Goal: Communication & Community: Share content

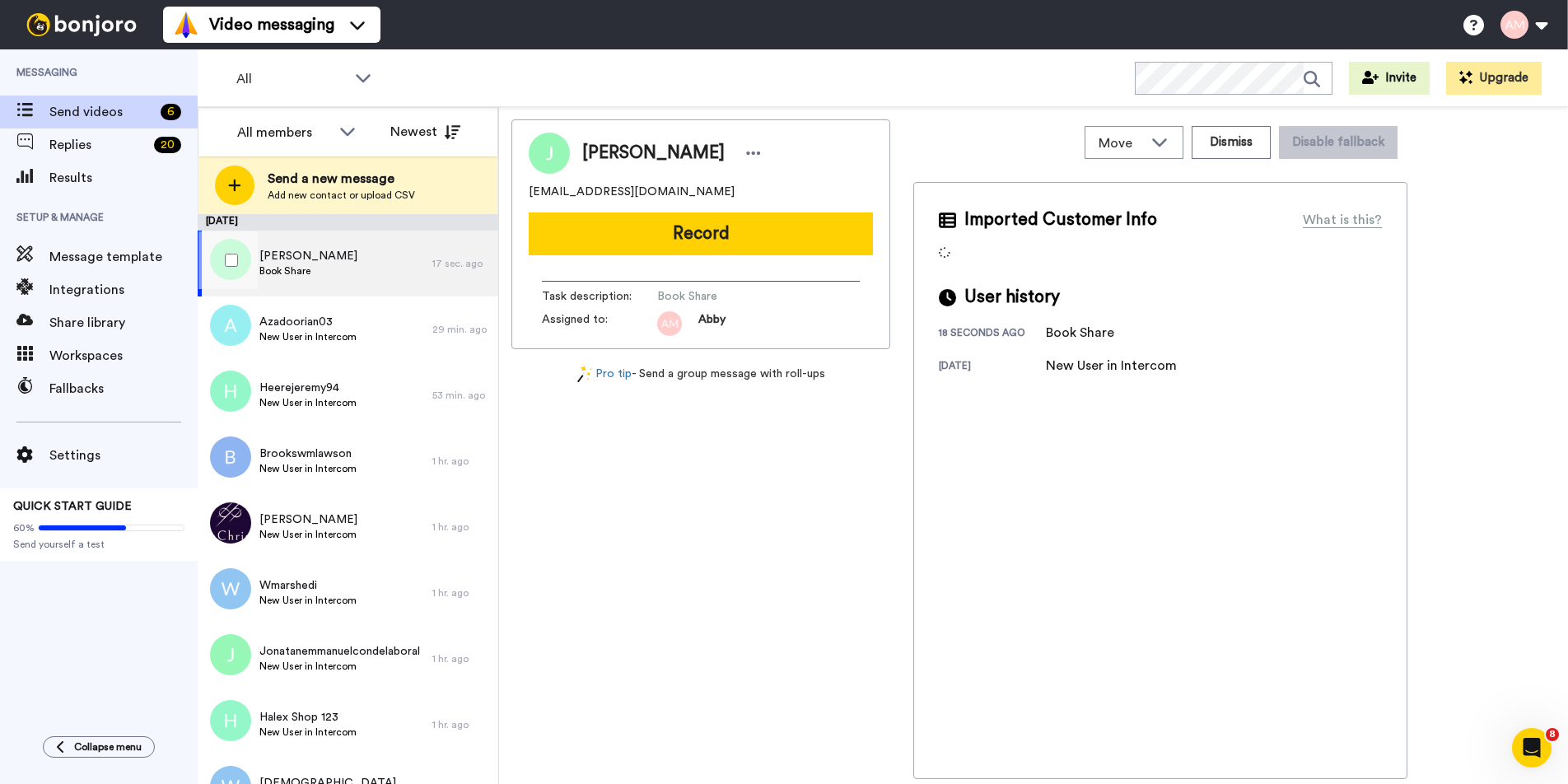
click at [331, 275] on div "Jo Little Book Share" at bounding box center [315, 263] width 235 height 66
click at [284, 256] on span "Jo Little" at bounding box center [308, 256] width 98 height 17
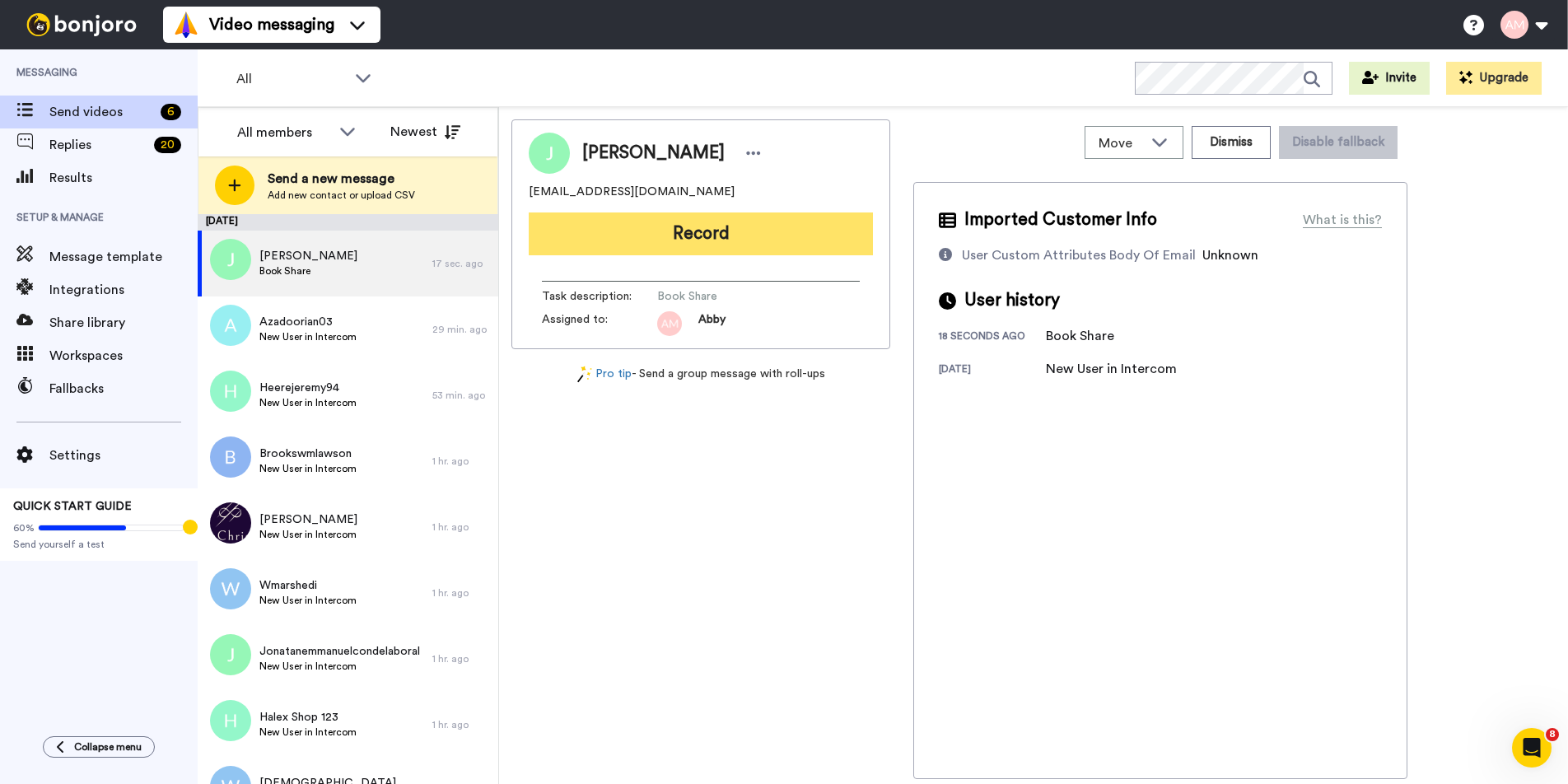
click at [675, 232] on button "Record" at bounding box center [701, 234] width 344 height 43
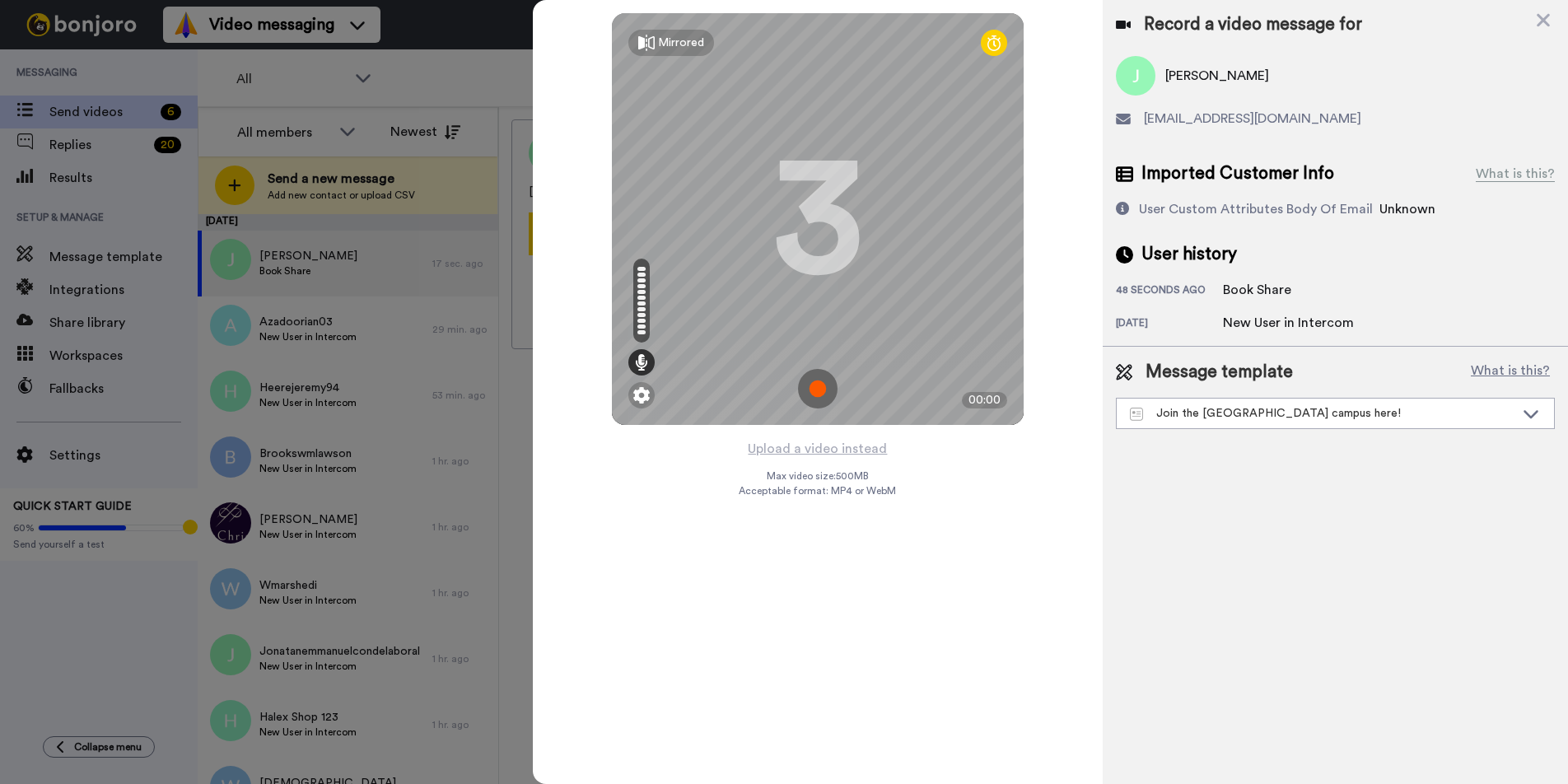
click at [816, 390] on img at bounding box center [817, 389] width 39 height 39
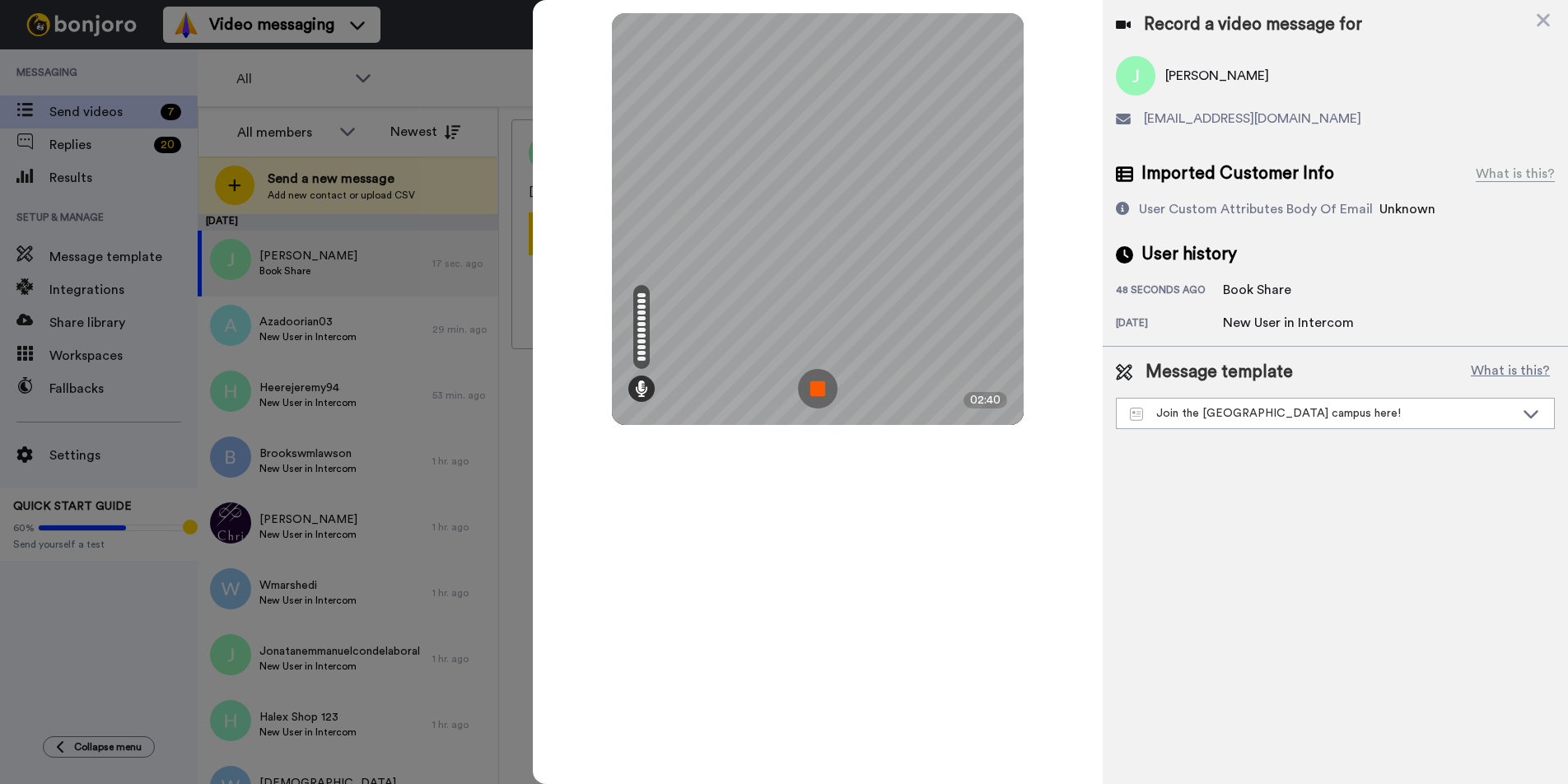
click at [816, 392] on img at bounding box center [817, 389] width 39 height 39
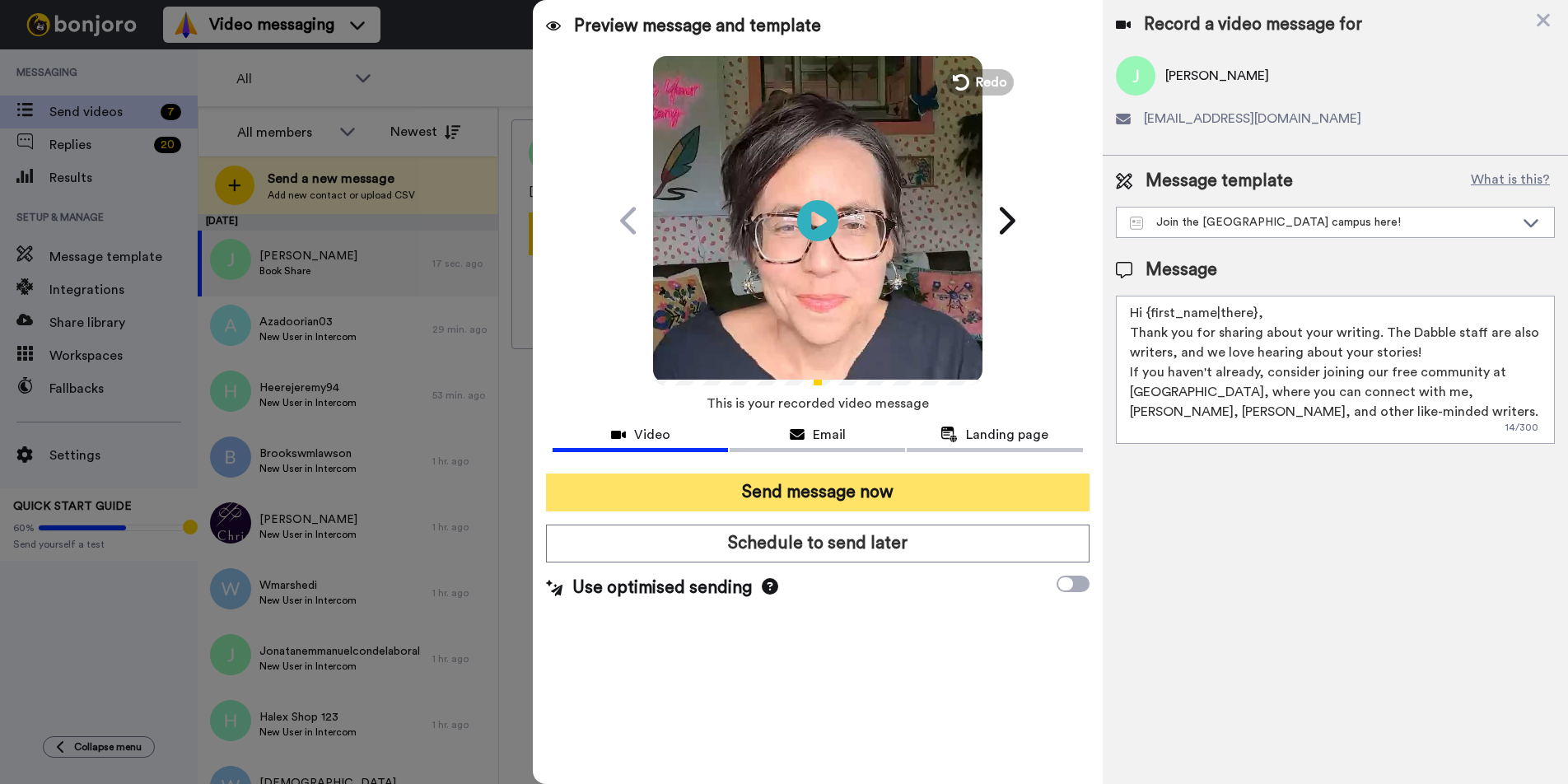
click at [781, 497] on button "Send message now" at bounding box center [817, 492] width 543 height 38
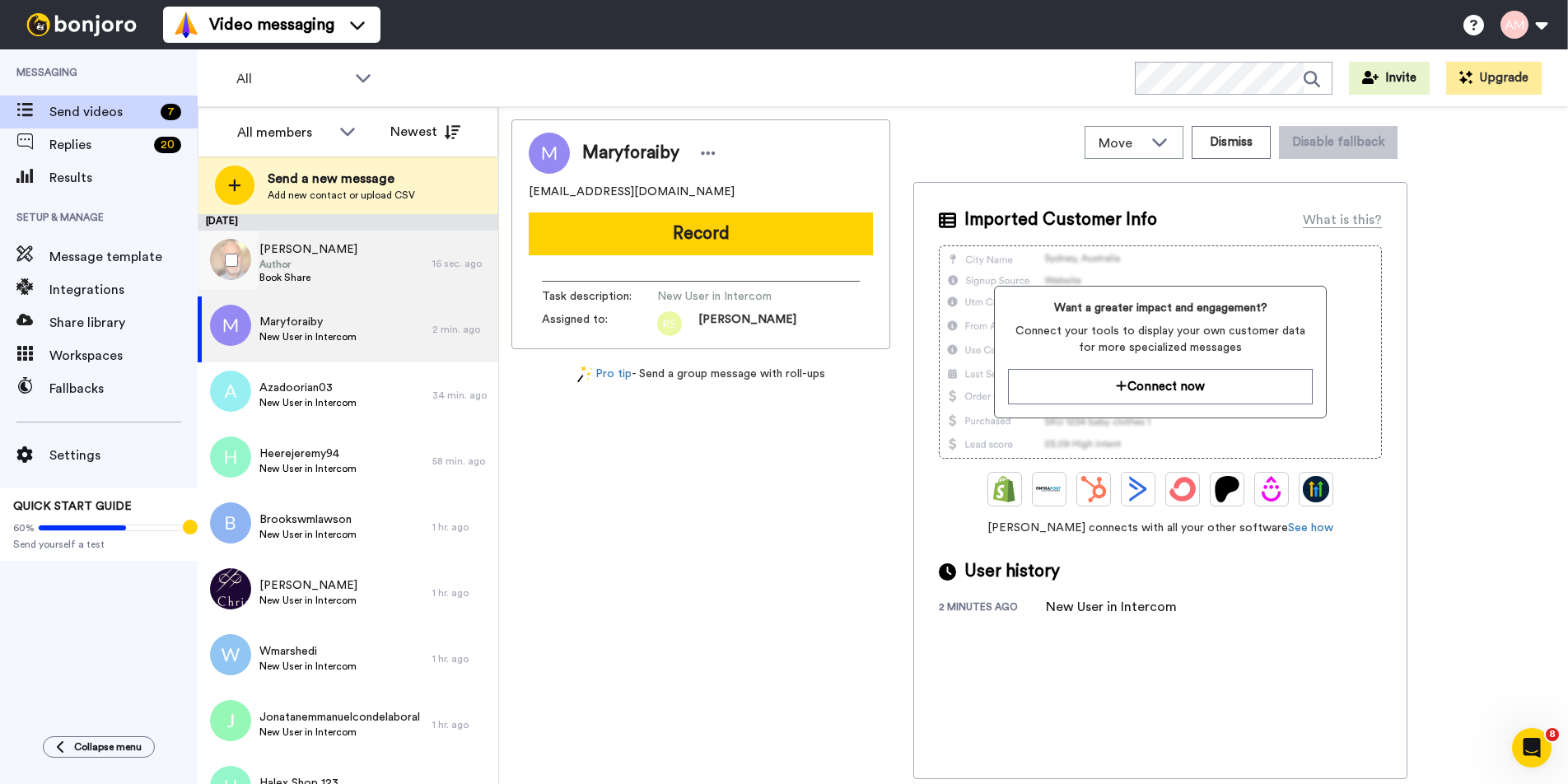
click at [344, 264] on div "Reece Sherman Author Book Share" at bounding box center [315, 263] width 235 height 66
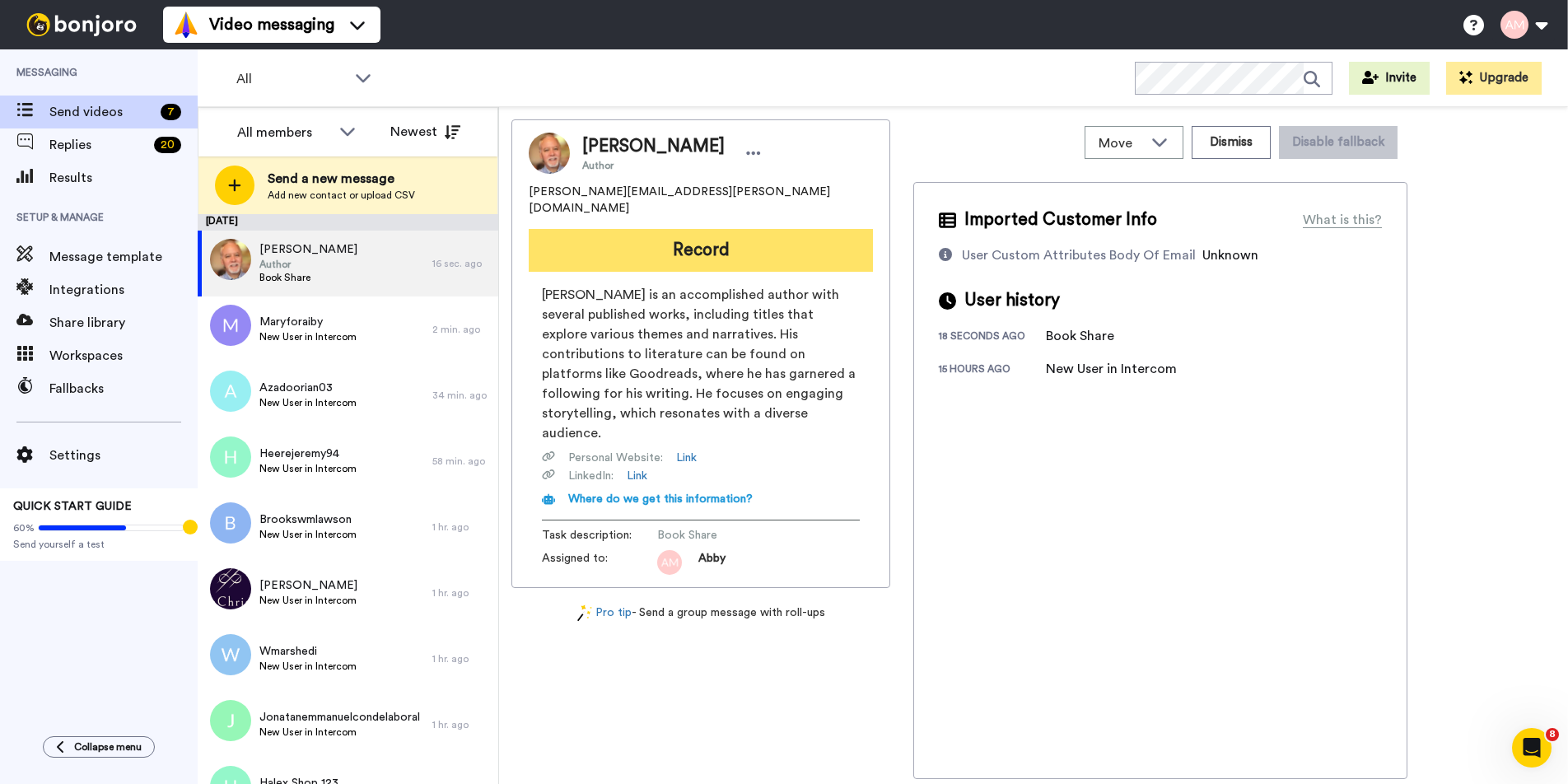
click at [693, 237] on button "Record" at bounding box center [701, 251] width 344 height 43
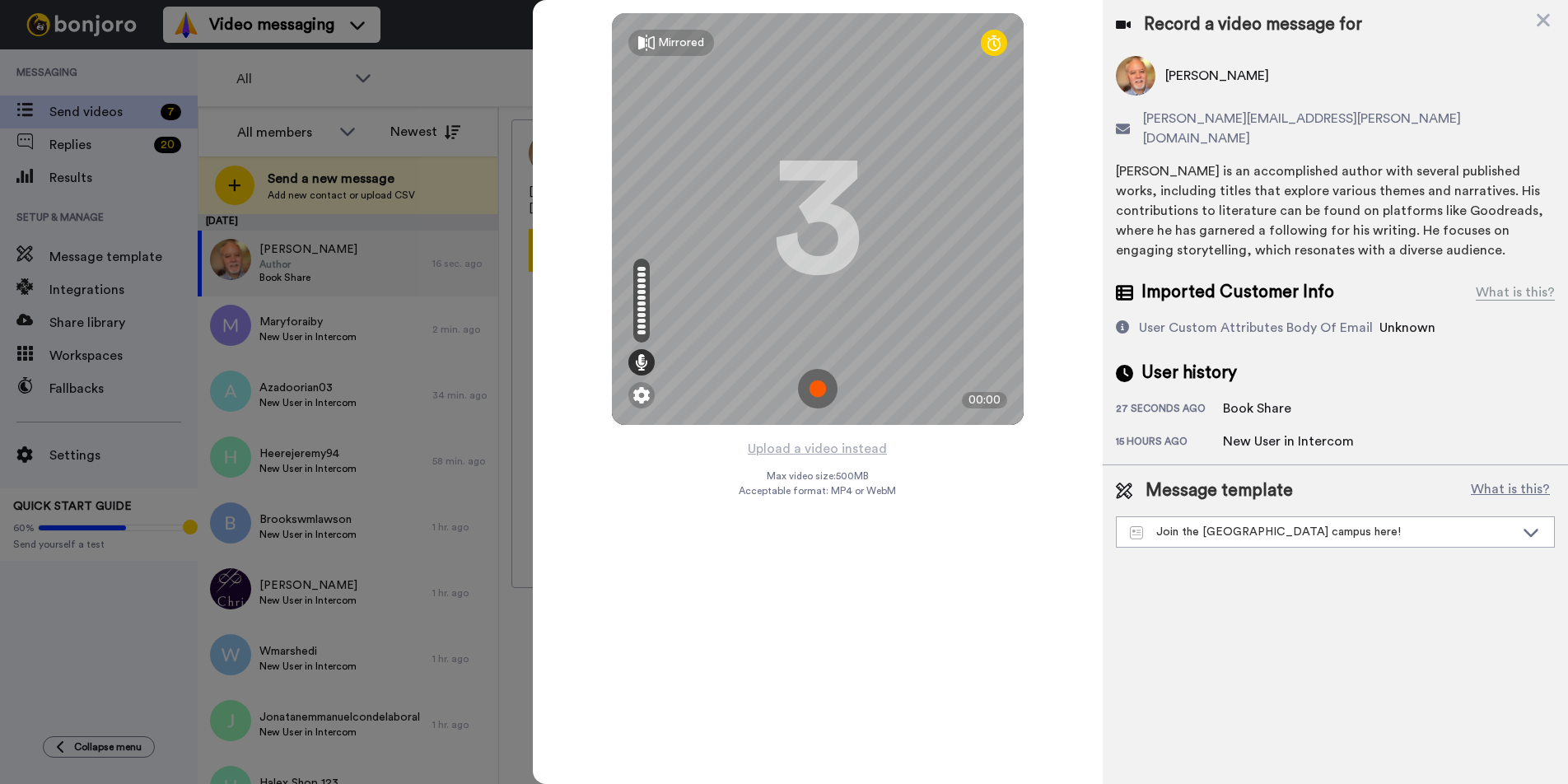
click at [816, 392] on img at bounding box center [817, 389] width 39 height 39
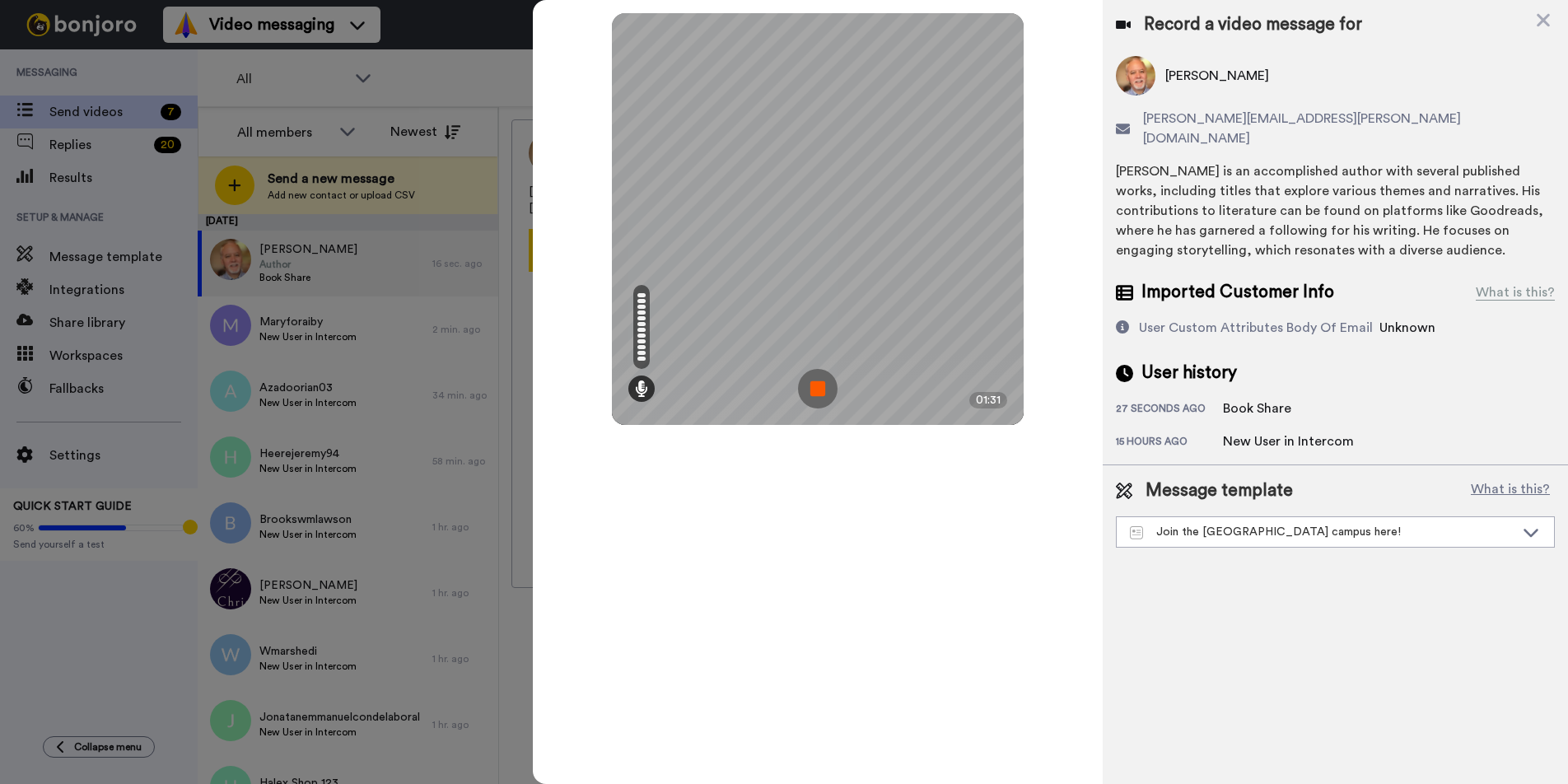
click at [817, 391] on img at bounding box center [817, 389] width 39 height 39
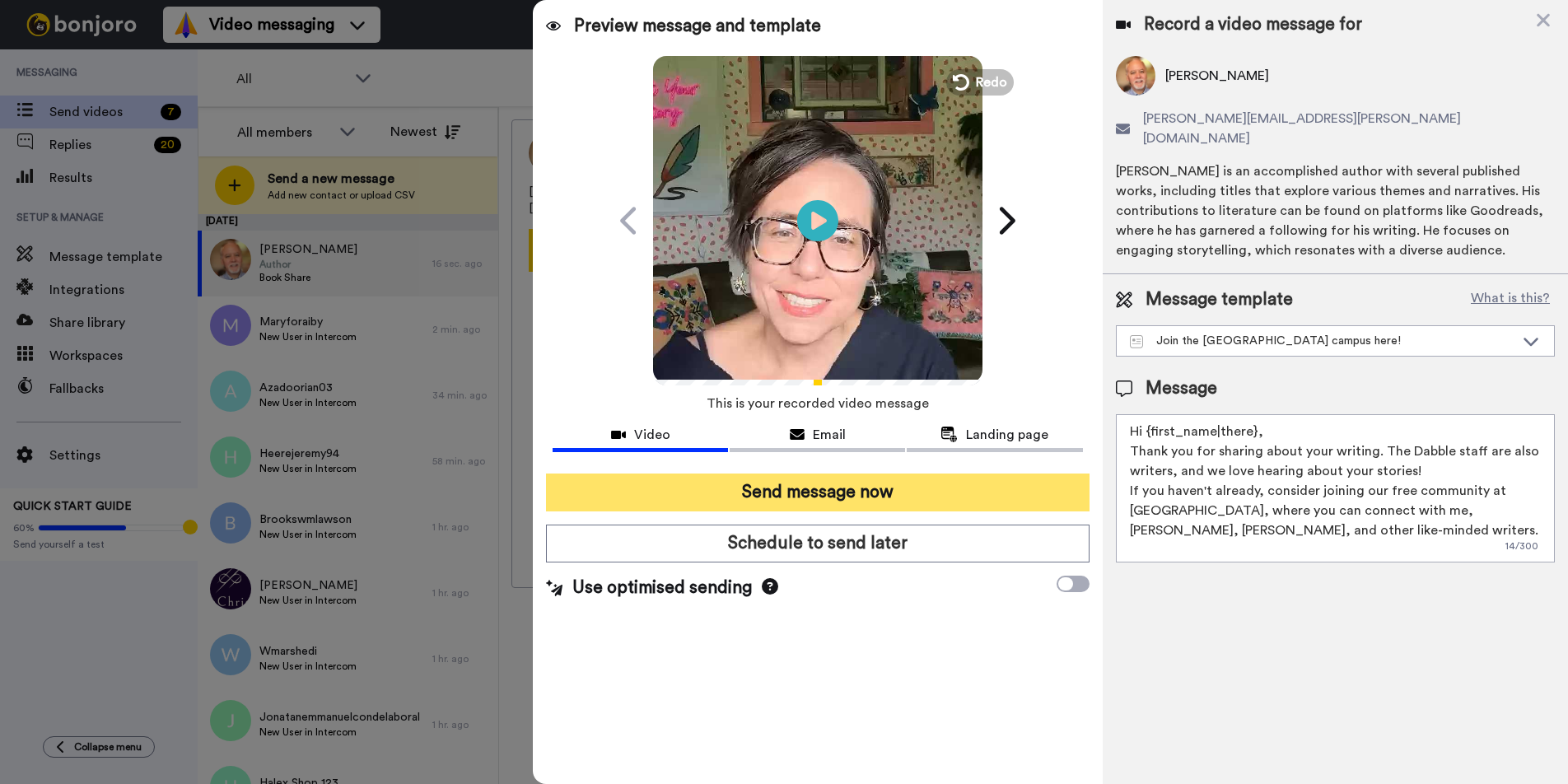
click at [801, 490] on button "Send message now" at bounding box center [817, 492] width 543 height 38
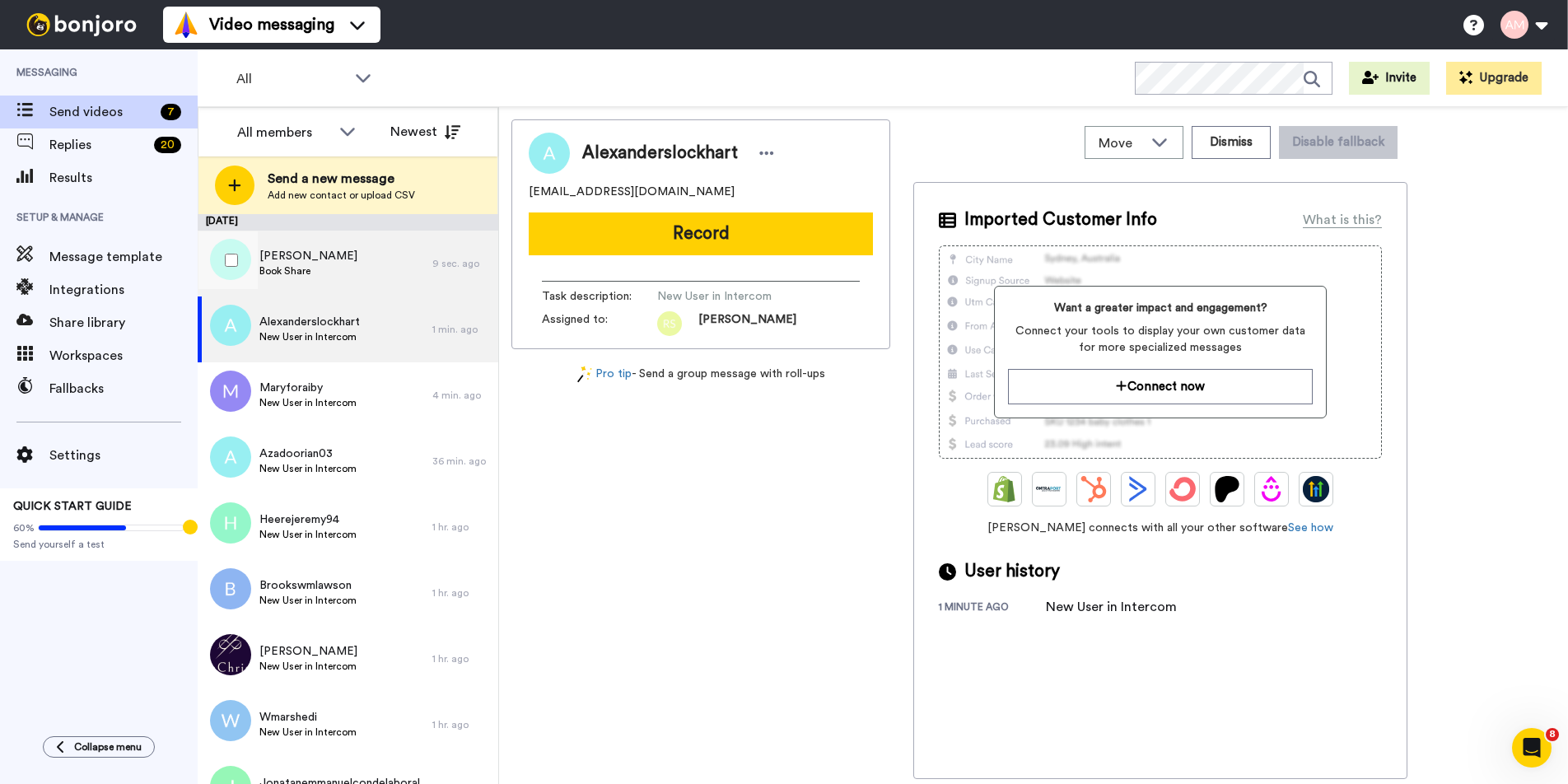
click at [275, 269] on span "Book Share" at bounding box center [308, 270] width 98 height 13
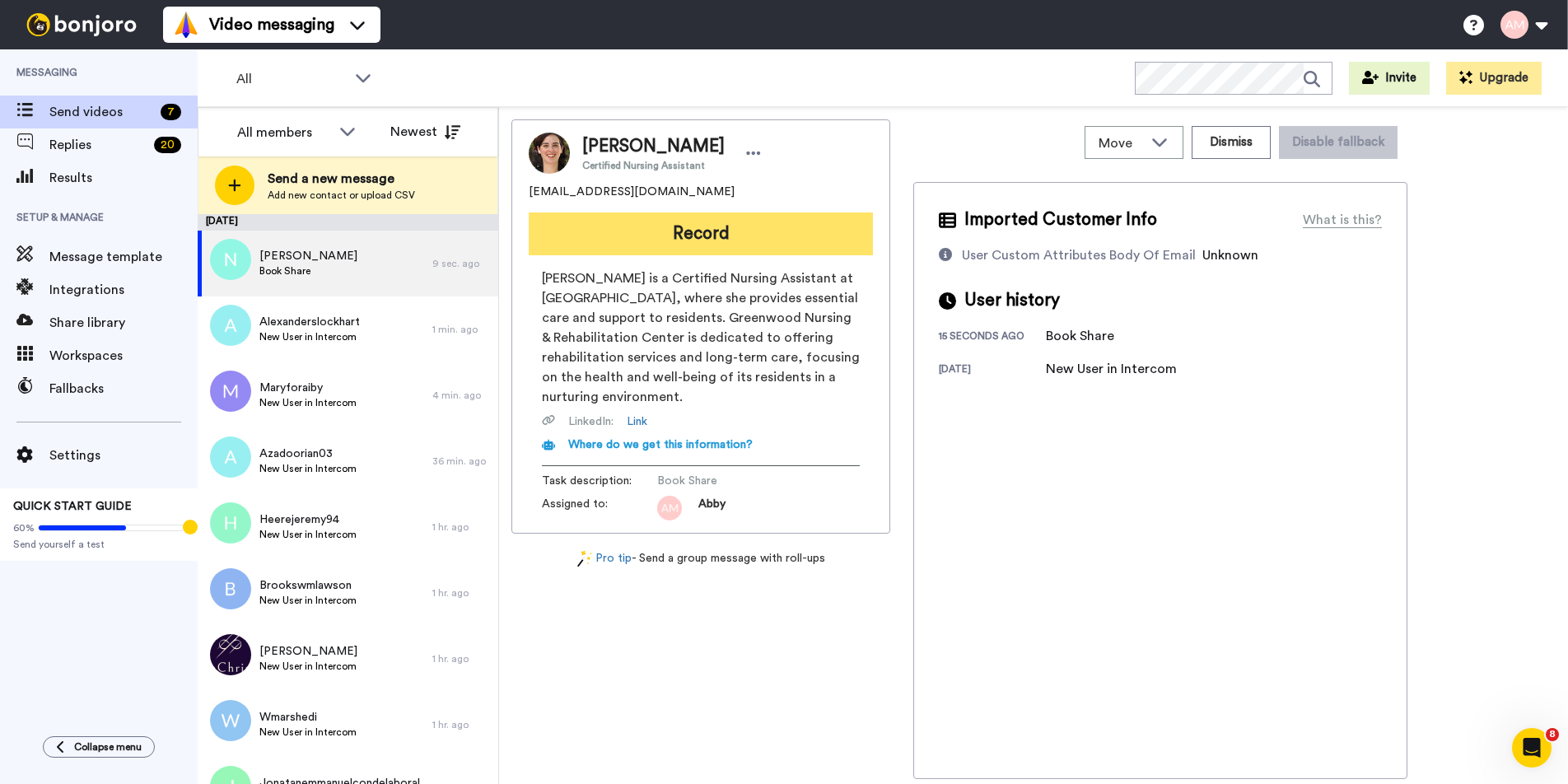
click at [717, 230] on button "Record" at bounding box center [701, 234] width 344 height 43
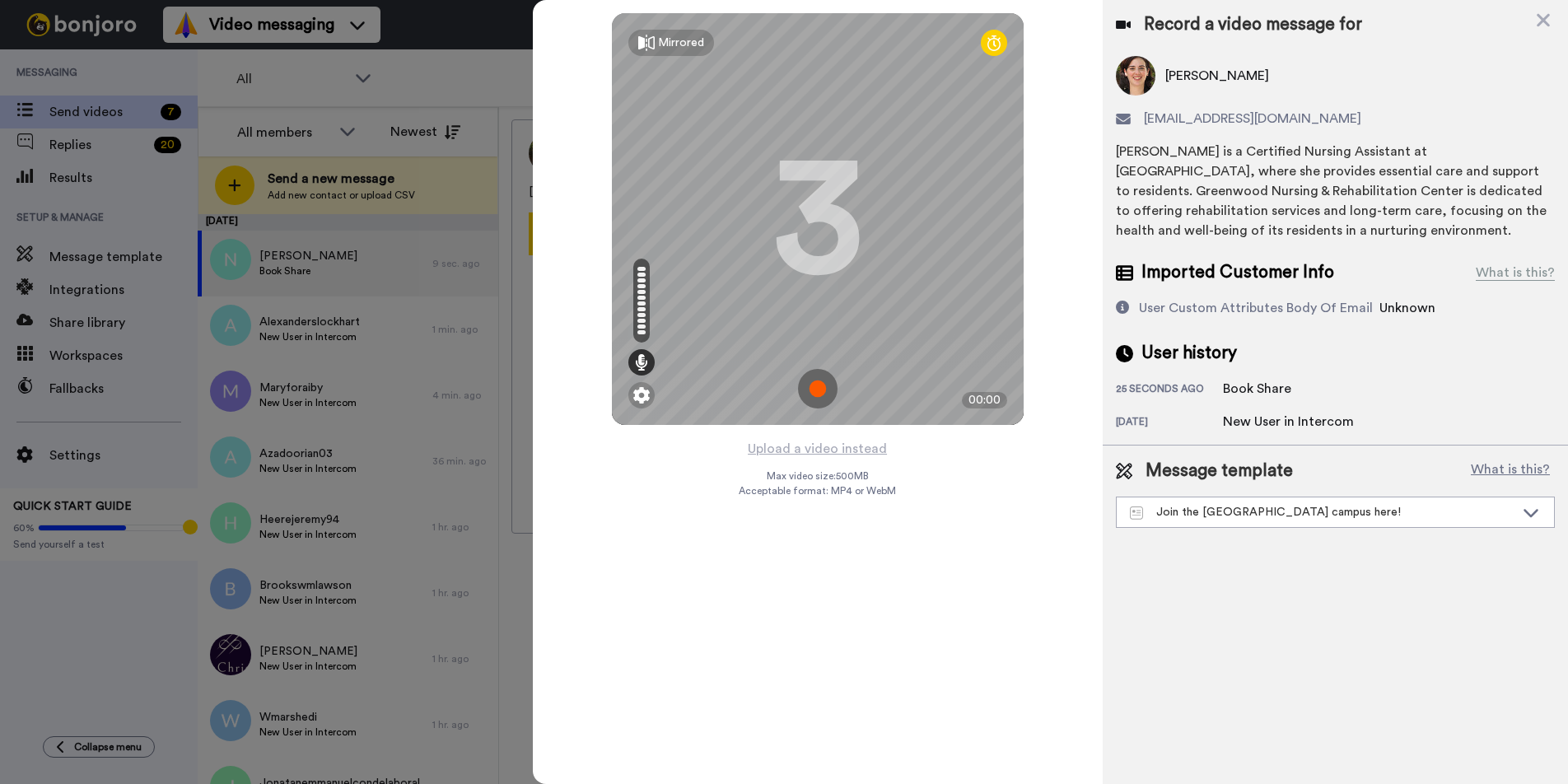
click at [807, 388] on img at bounding box center [817, 389] width 39 height 39
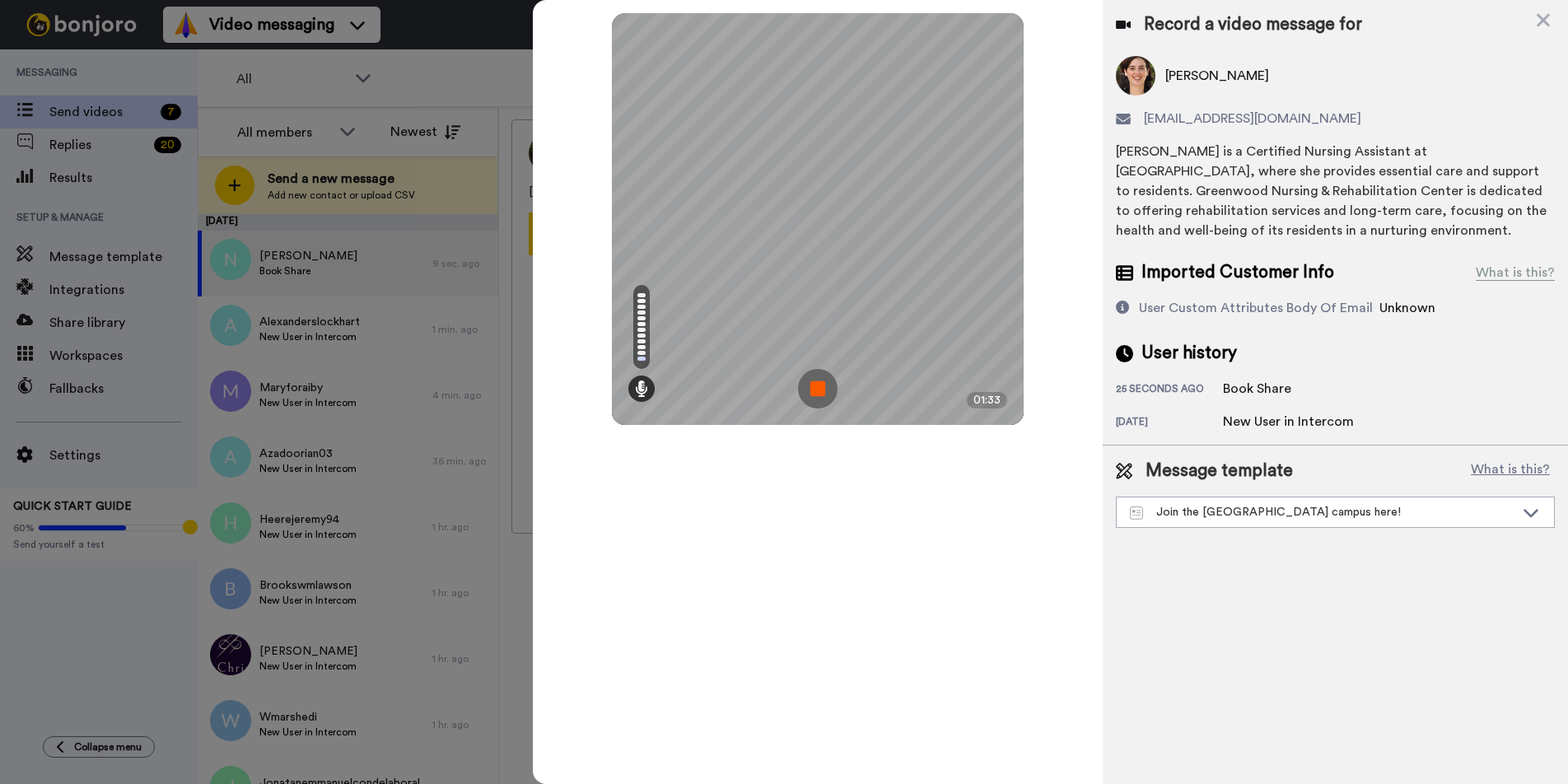
click at [810, 378] on img at bounding box center [817, 389] width 39 height 39
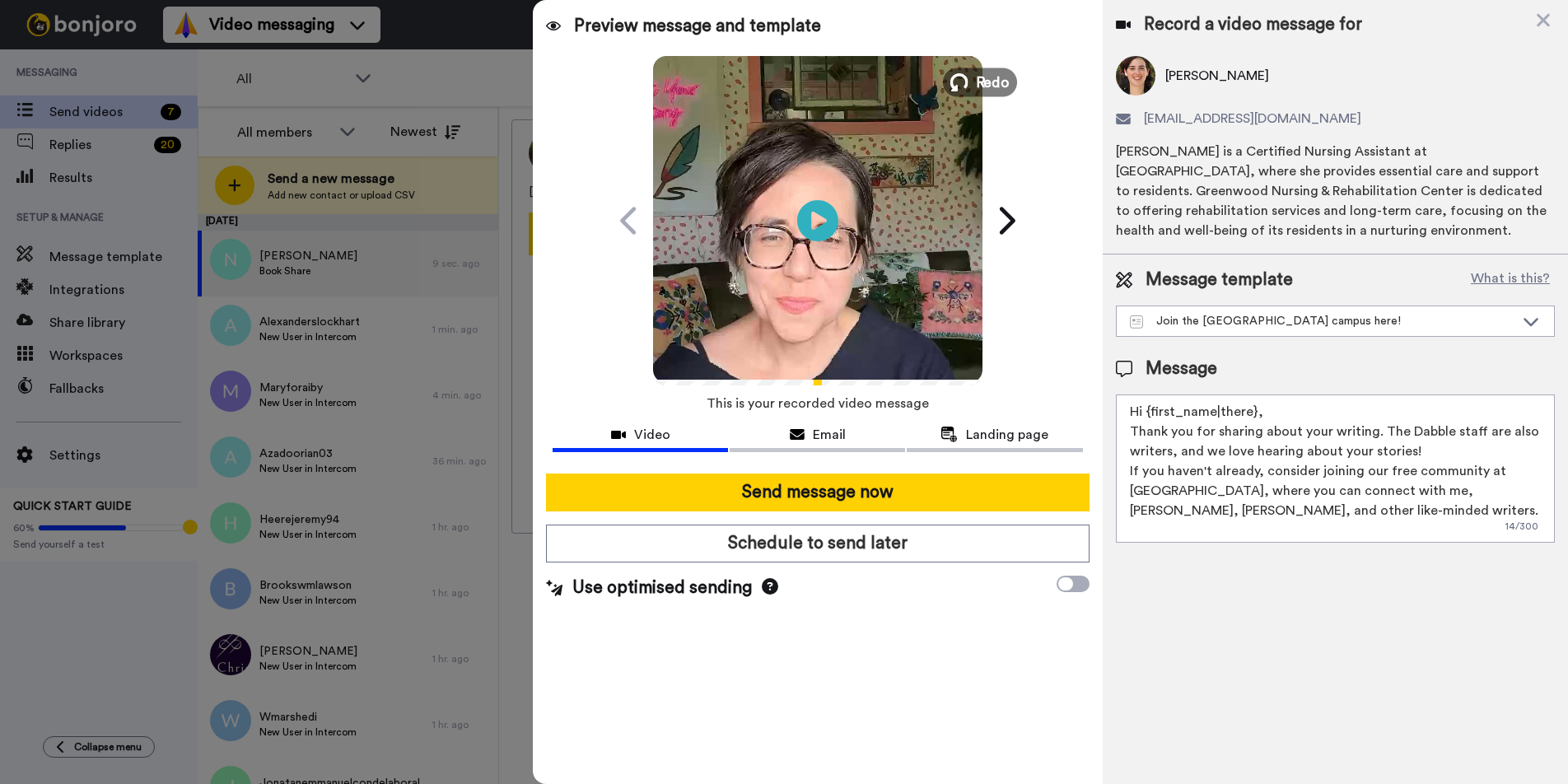
click at [976, 88] on span "Redo" at bounding box center [992, 81] width 35 height 22
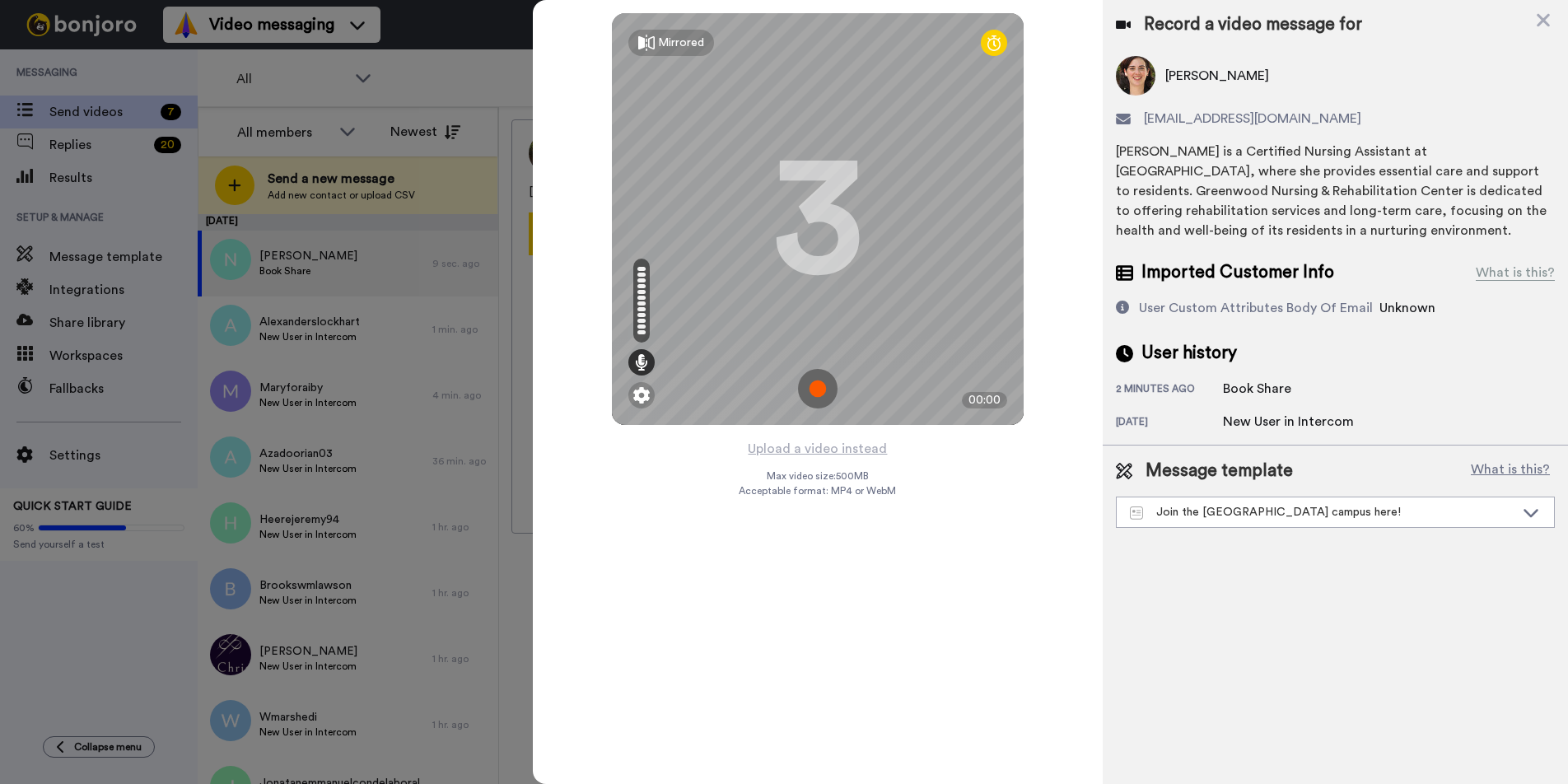
click at [809, 386] on img at bounding box center [817, 389] width 39 height 39
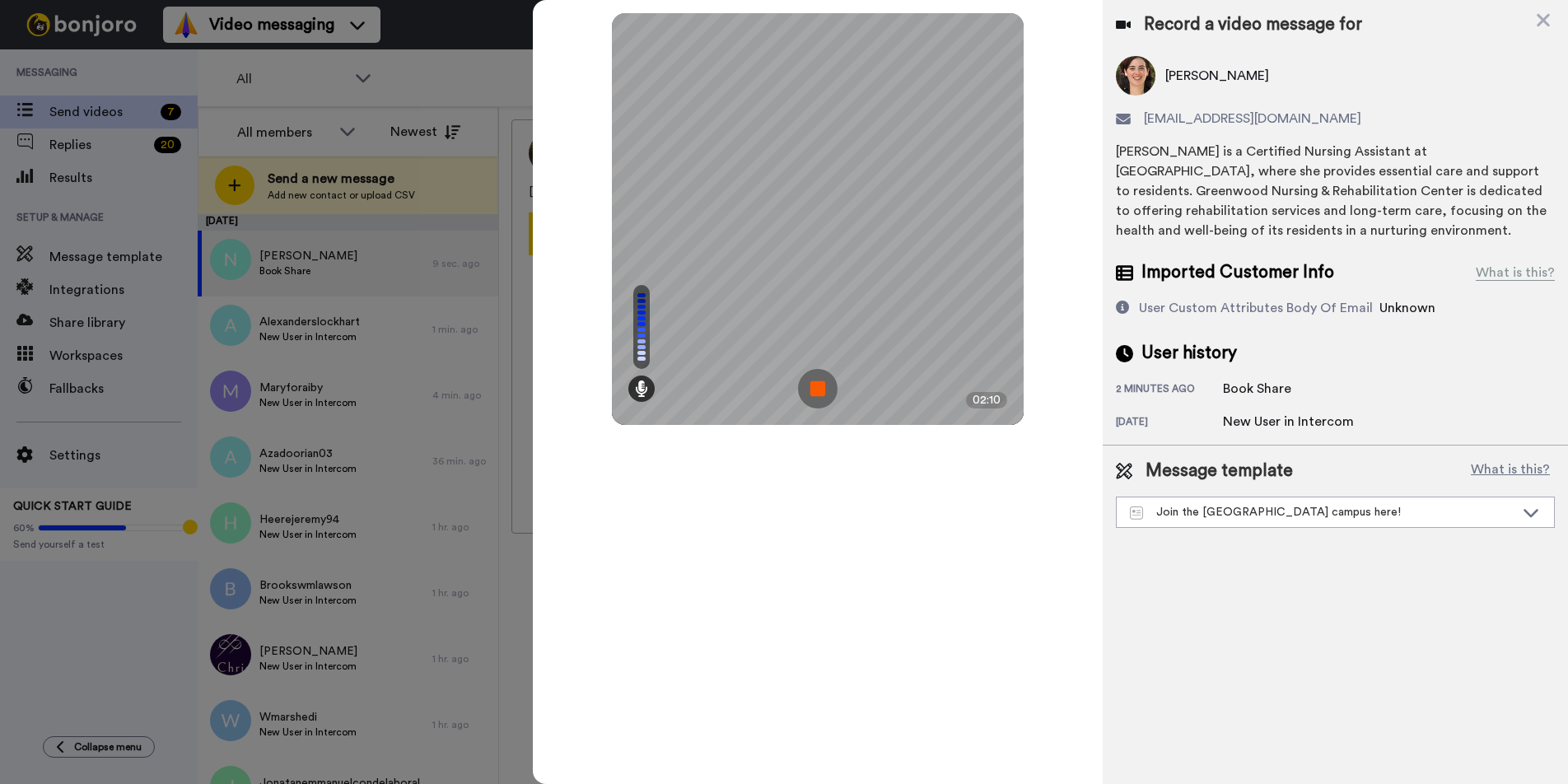
click at [821, 389] on img at bounding box center [817, 389] width 39 height 39
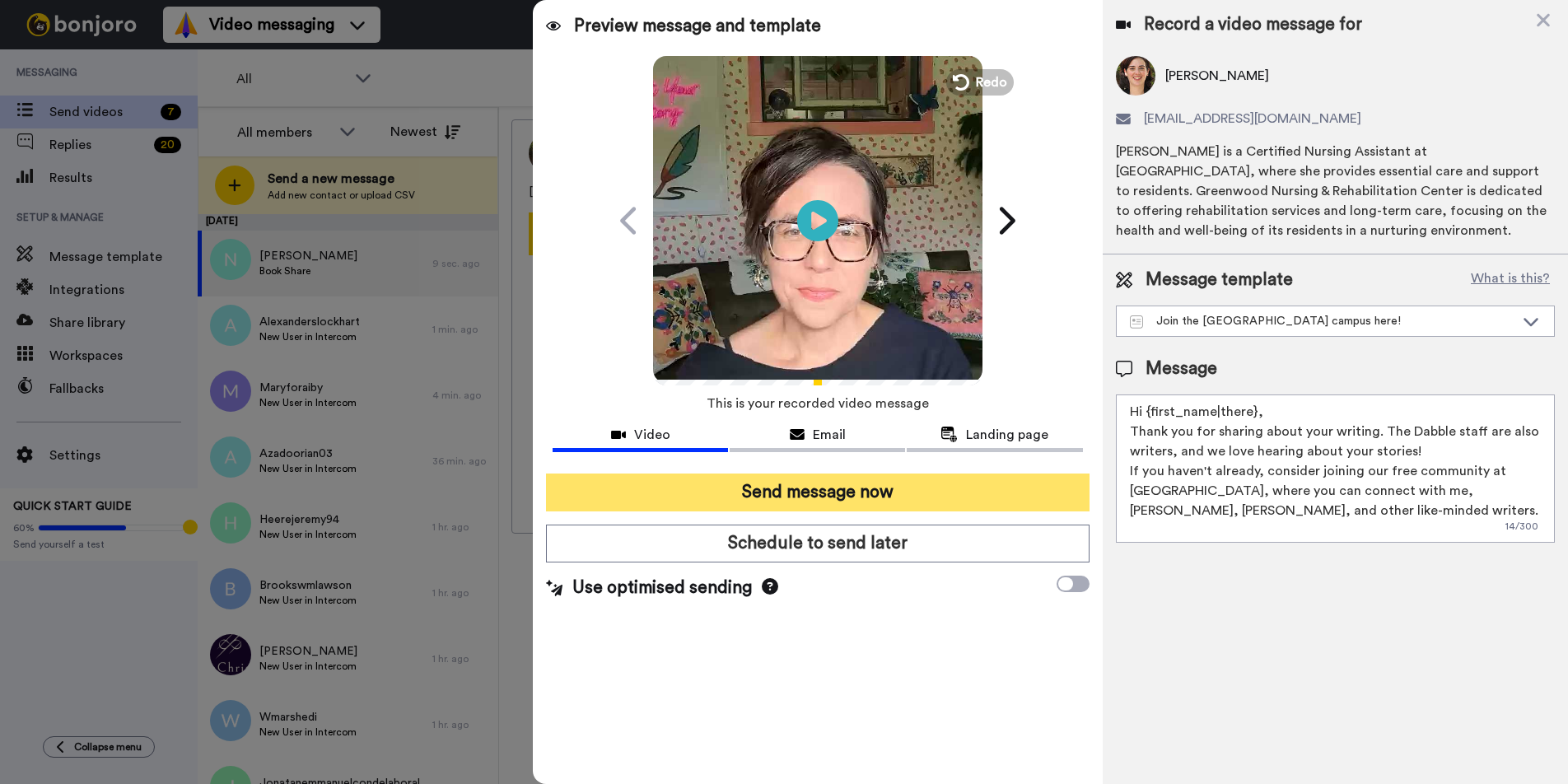
click at [781, 490] on button "Send message now" at bounding box center [817, 492] width 543 height 38
